Goal: Information Seeking & Learning: Find specific fact

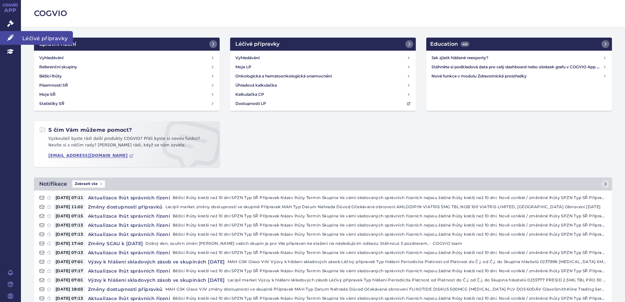
click at [7, 36] on link "Léčivé přípravky" at bounding box center [10, 38] width 21 height 14
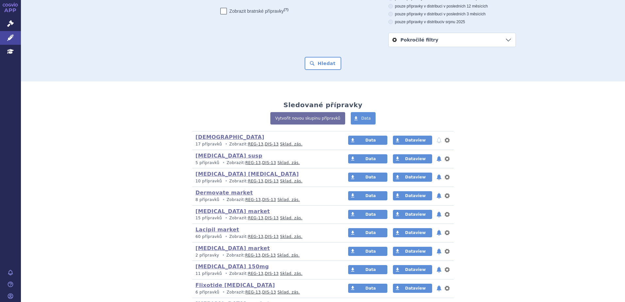
scroll to position [37, 0]
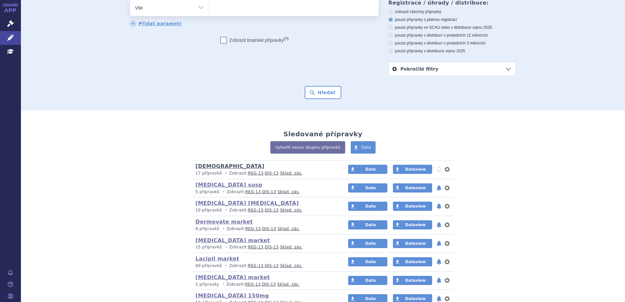
click at [203, 169] on link "[DEMOGRAPHIC_DATA]" at bounding box center [230, 166] width 69 height 6
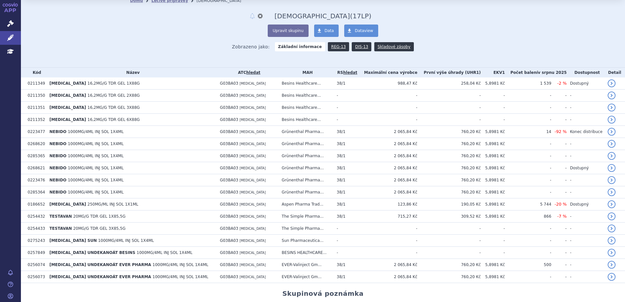
scroll to position [25, 0]
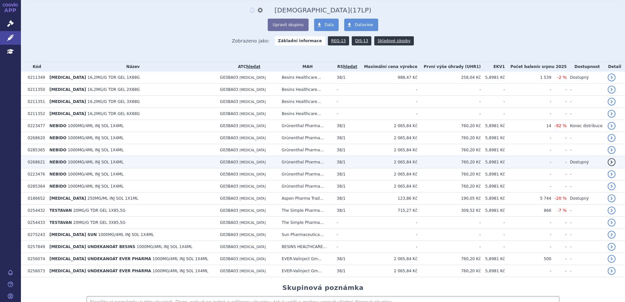
click at [496, 164] on td "5,8981 Kč" at bounding box center [493, 162] width 24 height 12
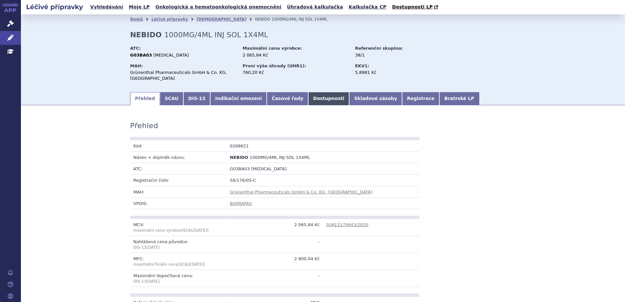
click at [308, 100] on link "Dostupnosti" at bounding box center [328, 98] width 41 height 13
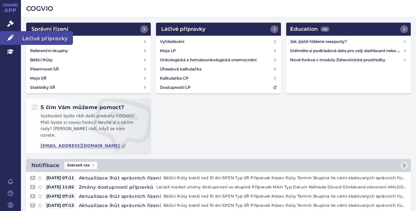
click at [9, 37] on icon at bounding box center [10, 37] width 7 height 7
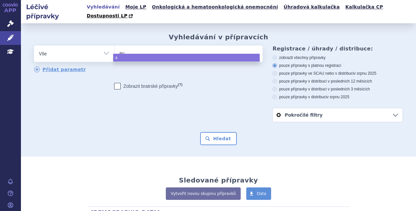
type input "aug"
type input "augmen"
type input "augmenti"
type input "[MEDICAL_DATA]"
select select "[MEDICAL_DATA]"
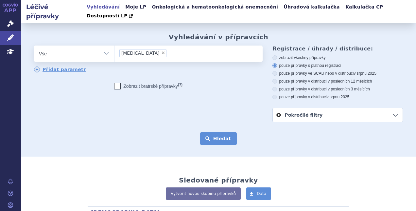
click at [210, 132] on button "Hledat" at bounding box center [218, 138] width 37 height 13
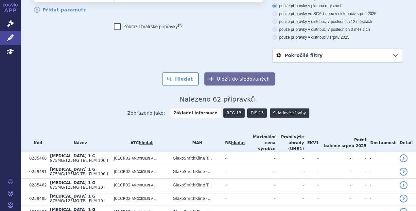
scroll to position [61, 0]
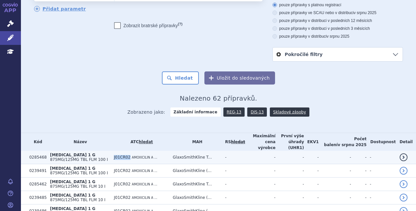
drag, startPoint x: 123, startPoint y: 143, endPoint x: 138, endPoint y: 143, distance: 15.1
click at [138, 150] on td "J01CR02 AMOXICILIN A ..." at bounding box center [140, 156] width 59 height 13
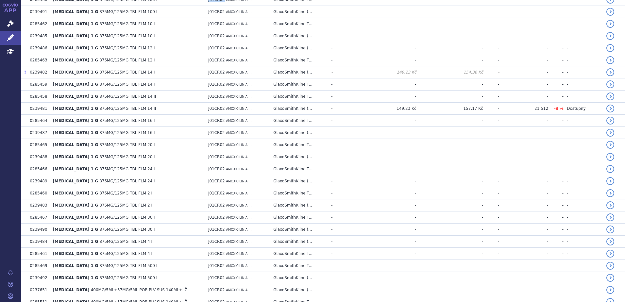
scroll to position [0, 0]
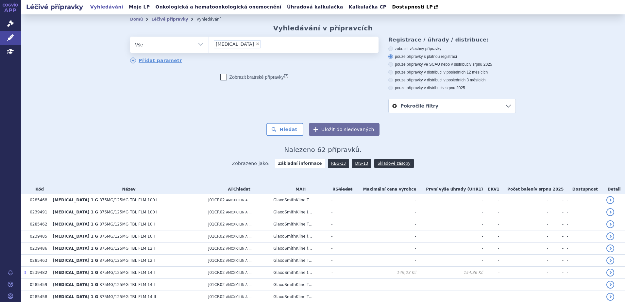
click at [416, 72] on label "pouze přípravky v distribuci v posledních 12 měsících" at bounding box center [453, 72] width 128 height 5
click at [389, 72] on icon at bounding box center [391, 72] width 5 height 5
click at [389, 72] on input "pouze přípravky v distribuci v posledních 12 měsících" at bounding box center [391, 73] width 4 height 4
radio input "true"
click at [297, 130] on button "Hledat" at bounding box center [285, 129] width 37 height 13
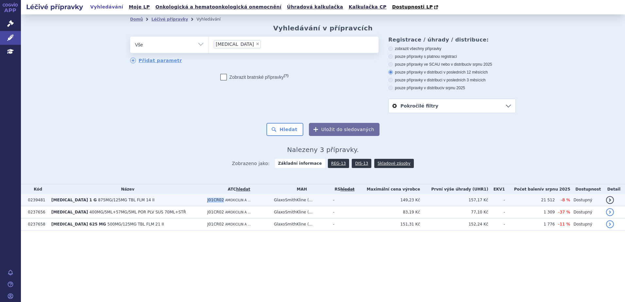
drag, startPoint x: 200, startPoint y: 201, endPoint x: 214, endPoint y: 203, distance: 14.2
click at [214, 202] on span "J01CR02" at bounding box center [215, 200] width 17 height 5
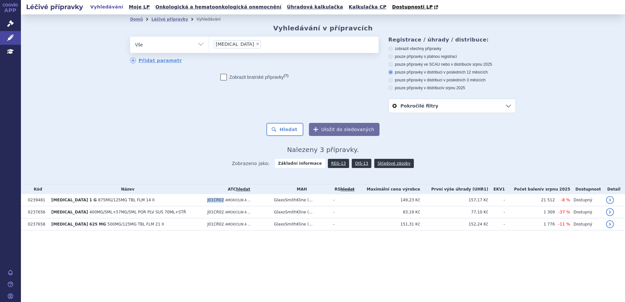
copy span "J01CR02"
click at [256, 44] on span "×" at bounding box center [258, 44] width 4 height 4
click at [209, 44] on select "augmentin" at bounding box center [209, 44] width 0 height 16
select select
type input "J01CR02"
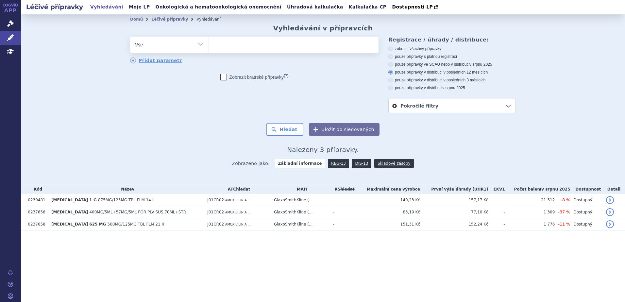
select select "J01CR02"
click at [283, 130] on button "Hledat" at bounding box center [285, 129] width 37 height 13
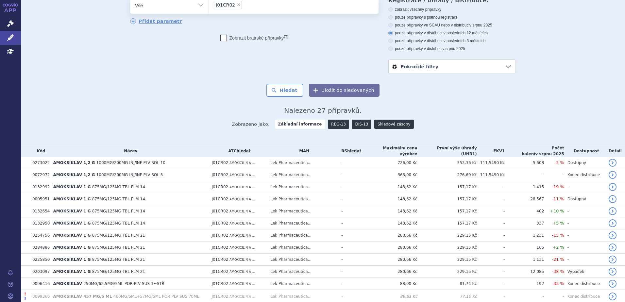
scroll to position [40, 0]
click at [155, 21] on link "Přidat parametr" at bounding box center [156, 21] width 52 height 6
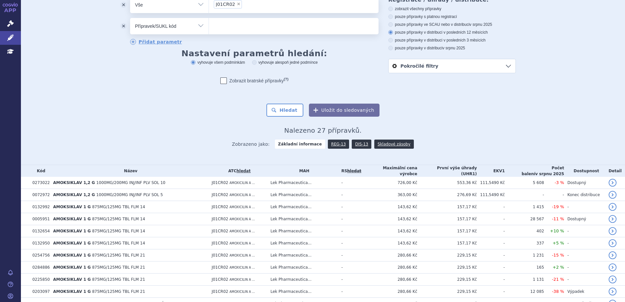
click at [189, 27] on select "Vše Přípravek/SUKL kód MAH VPOIS ATC/Aktivní látka Léková forma Síla" at bounding box center [169, 25] width 79 height 15
select select "filter-package-size"
click at [130, 18] on select "Vše Přípravek/SUKL kód MAH VPOIS ATC/Aktivní látka Léková forma Síla" at bounding box center [169, 25] width 79 height 15
click at [249, 32] on ul at bounding box center [294, 25] width 170 height 14
click at [209, 32] on select at bounding box center [209, 26] width 0 height 16
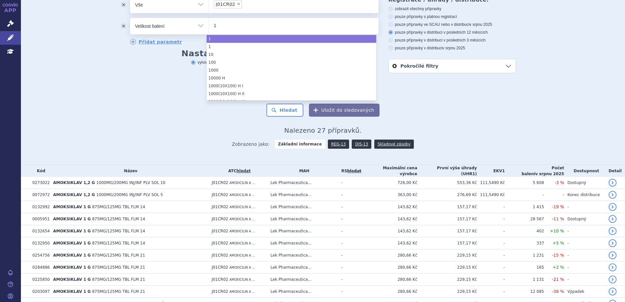
type input "1"
click at [183, 30] on select "Vše Přípravek/SUKL kód MAH VPOIS ATC/Aktivní látka Léková forma Síla" at bounding box center [169, 25] width 79 height 15
select select "1"
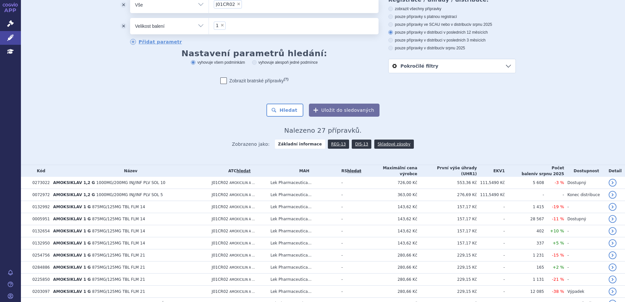
click at [186, 28] on select "Vše Přípravek/SUKL kód MAH VPOIS ATC/Aktivní látka Léková forma Síla" at bounding box center [169, 25] width 79 height 15
select select "filter-dosage-strength"
click at [130, 18] on select "Vše Přípravek/SUKL kód MAH VPOIS ATC/Aktivní látka Léková forma Síla" at bounding box center [169, 25] width 79 height 15
click at [236, 26] on ul at bounding box center [294, 25] width 170 height 14
click at [209, 26] on select at bounding box center [209, 26] width 0 height 16
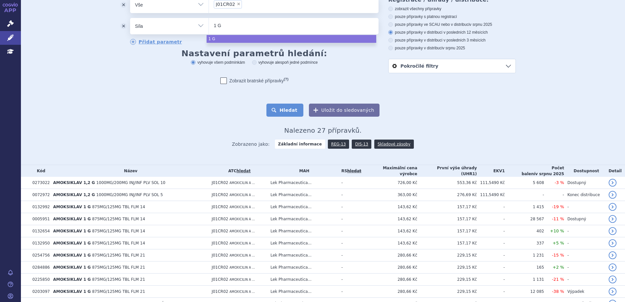
type input "1 G"
click at [280, 111] on button "Hledat" at bounding box center [285, 110] width 37 height 13
select select "1 G"
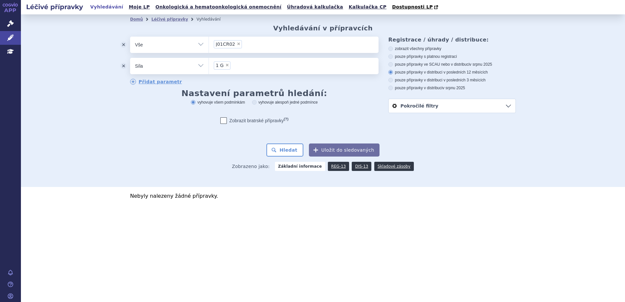
click at [226, 66] on span "×" at bounding box center [227, 65] width 4 height 4
click at [209, 66] on select "1 G" at bounding box center [209, 66] width 0 height 16
select select
click at [292, 147] on button "Hledat" at bounding box center [285, 150] width 37 height 13
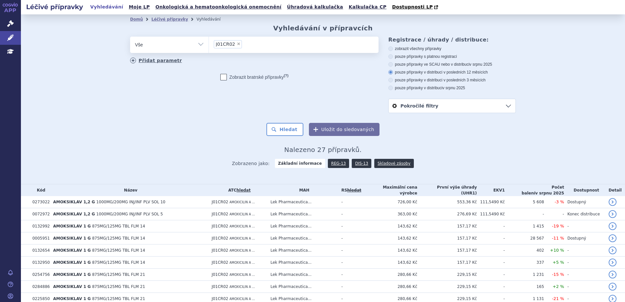
click at [158, 60] on link "Přidat parametr" at bounding box center [156, 61] width 52 height 6
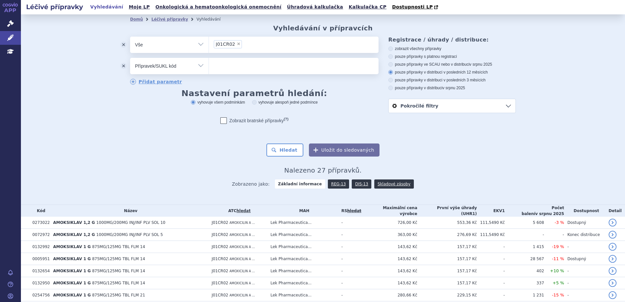
click at [240, 62] on ul at bounding box center [294, 65] width 170 height 14
click at [209, 62] on select at bounding box center [209, 66] width 0 height 16
click at [160, 64] on select "Vše Přípravek/SUKL kód MAH VPOIS ATC/Aktivní látka Léková forma Síla" at bounding box center [169, 65] width 79 height 15
select select "filter-dosage-strength"
click at [130, 58] on select "Vše Přípravek/SUKL kód MAH VPOIS ATC/Aktivní látka Léková forma Síla" at bounding box center [169, 65] width 79 height 15
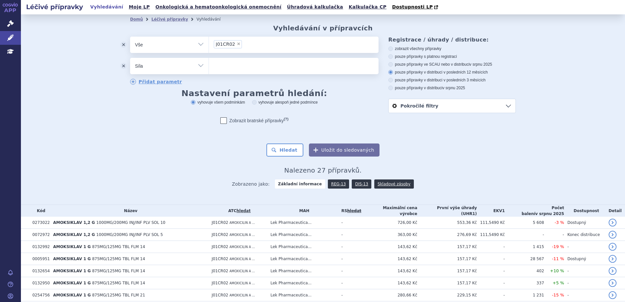
click at [240, 67] on ul at bounding box center [294, 65] width 170 height 14
click at [209, 67] on select at bounding box center [209, 66] width 0 height 16
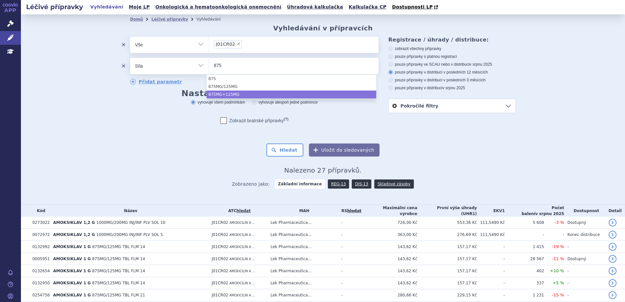
type input "875"
select select "875MG+125MG"
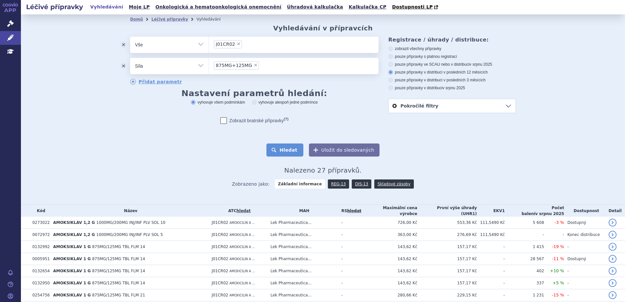
click at [292, 152] on button "Hledat" at bounding box center [285, 150] width 37 height 13
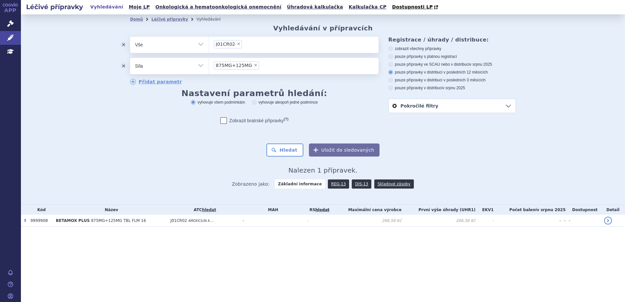
click at [254, 65] on span "×" at bounding box center [256, 65] width 4 height 4
click at [209, 65] on select "875MG+125MG" at bounding box center [209, 66] width 0 height 16
select select
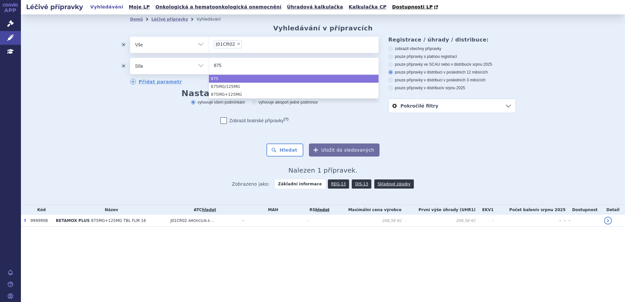
type input "875"
select select "875"
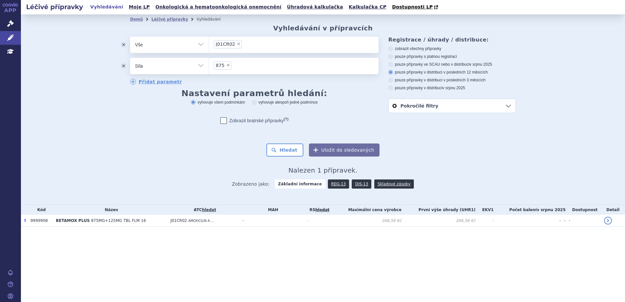
click at [244, 65] on ul "× 875" at bounding box center [294, 65] width 170 height 14
click at [209, 65] on select "875" at bounding box center [209, 66] width 0 height 16
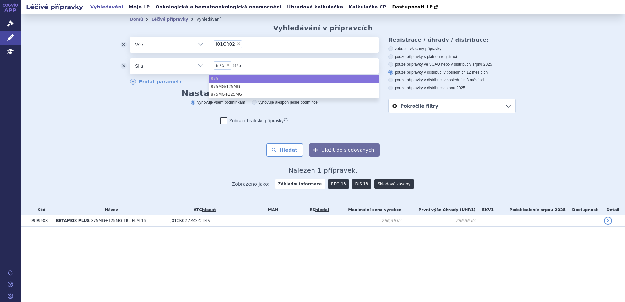
type input "875"
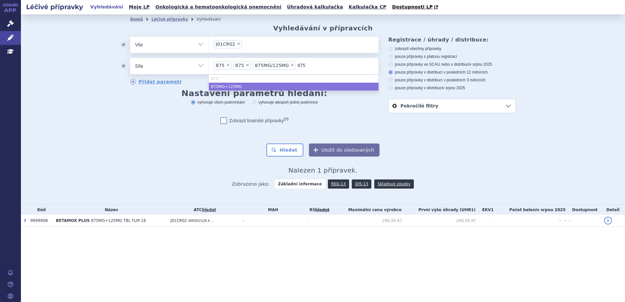
type input "875"
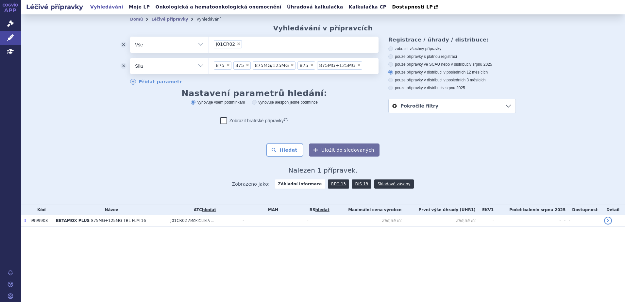
click at [310, 66] on span "×" at bounding box center [312, 65] width 4 height 4
click at [209, 66] on select "875 875 875MG/125MG 875 875MG+125MG" at bounding box center [209, 66] width 0 height 16
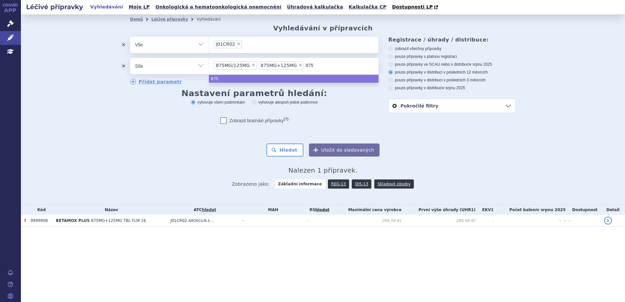
type input "875"
select select "875MG/125MG"
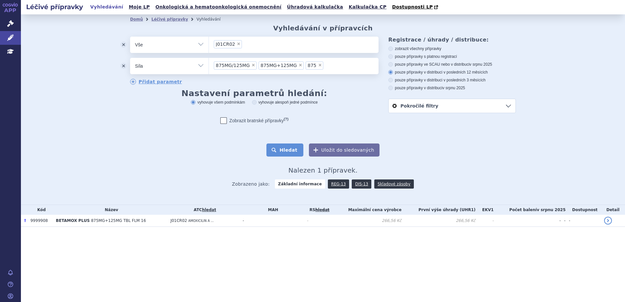
click at [292, 152] on button "Hledat" at bounding box center [285, 150] width 37 height 13
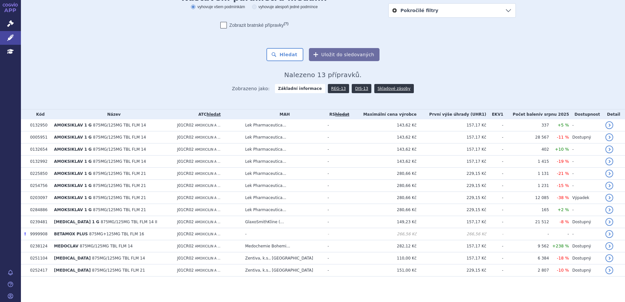
scroll to position [94, 0]
